Goal: Use online tool/utility: Utilize a website feature to perform a specific function

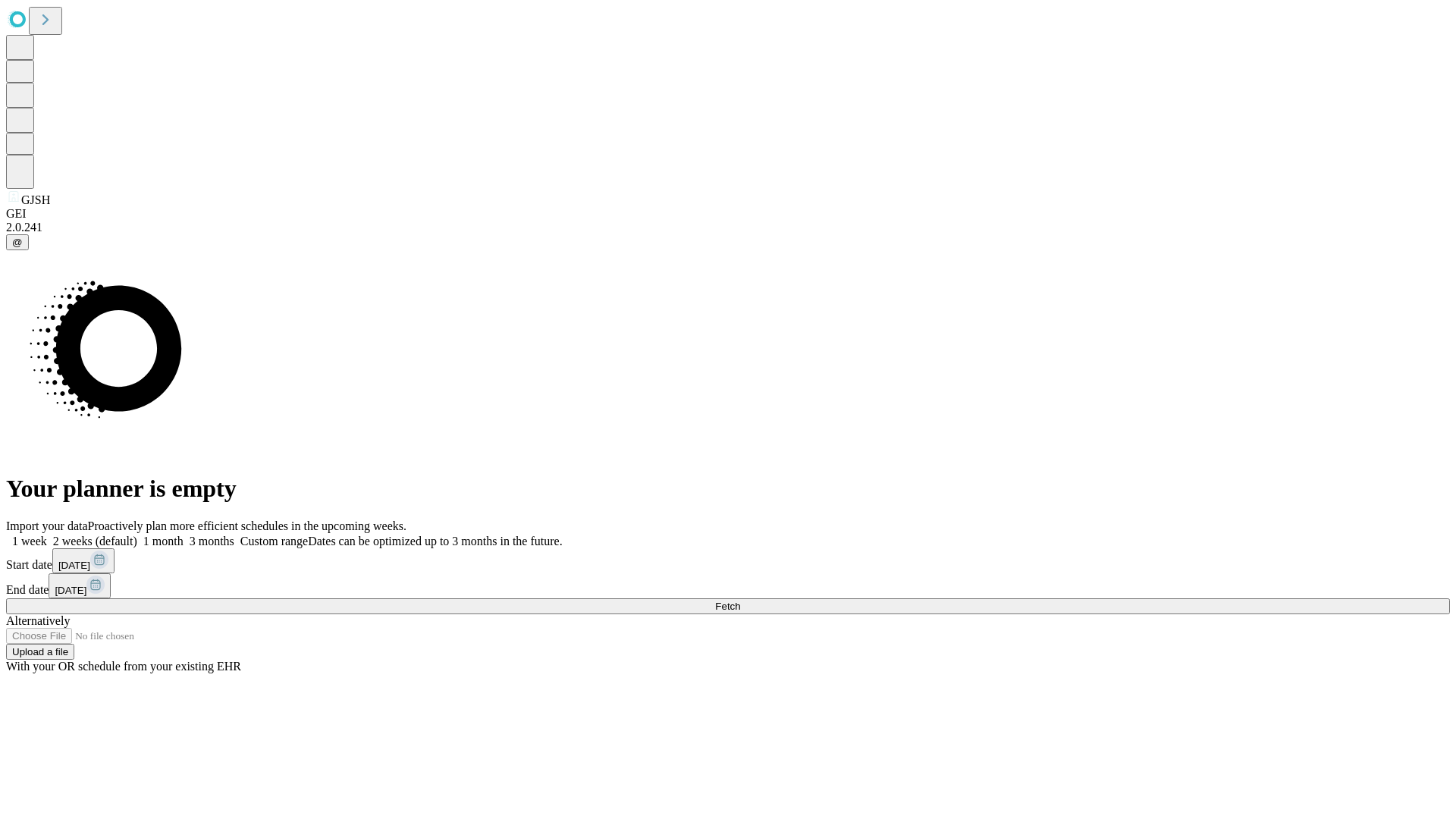
click at [740, 601] on span "Fetch" at bounding box center [728, 606] width 25 height 12
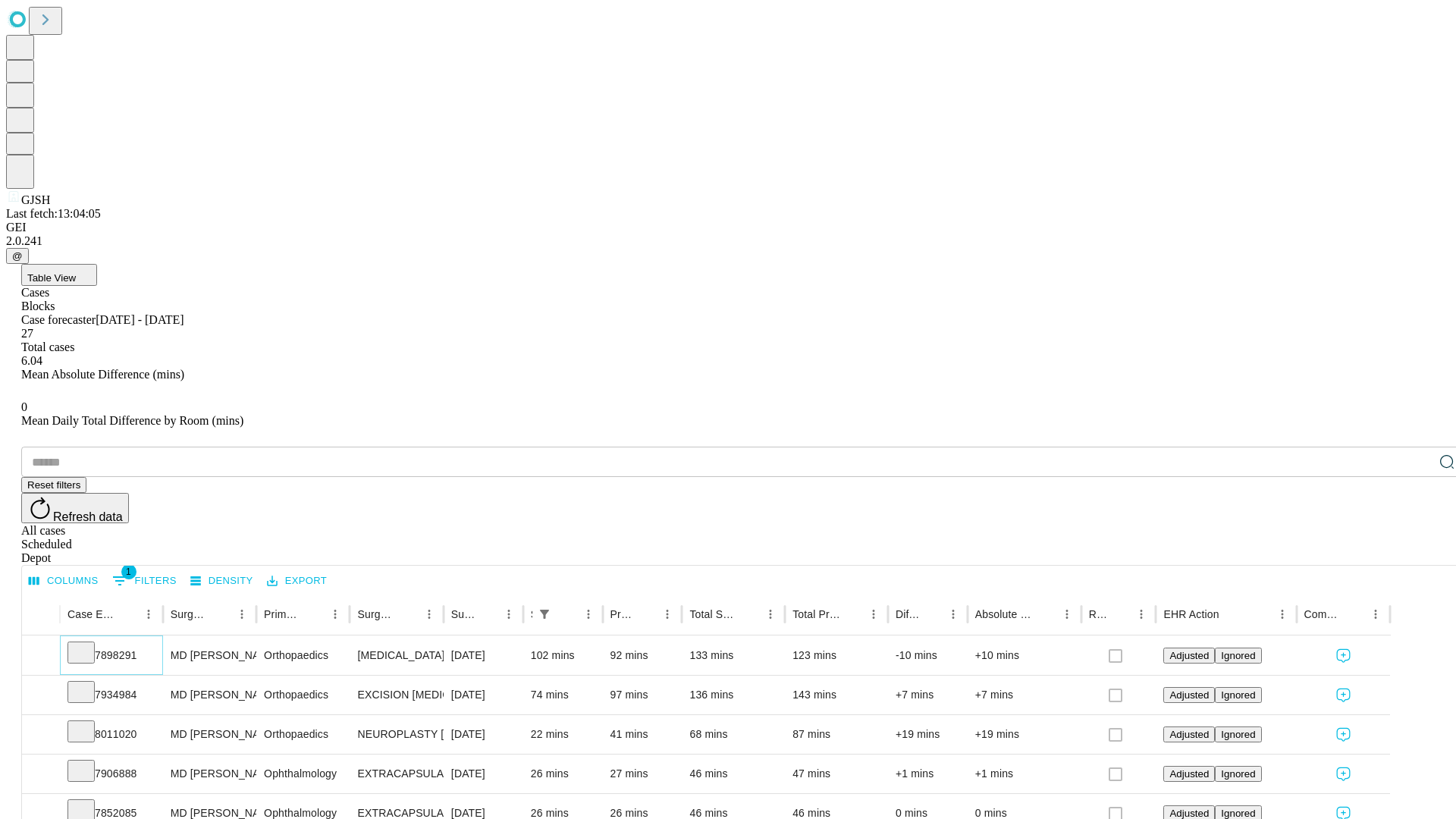
click at [88, 644] on icon at bounding box center [81, 652] width 15 height 15
